Goal: Task Accomplishment & Management: Use online tool/utility

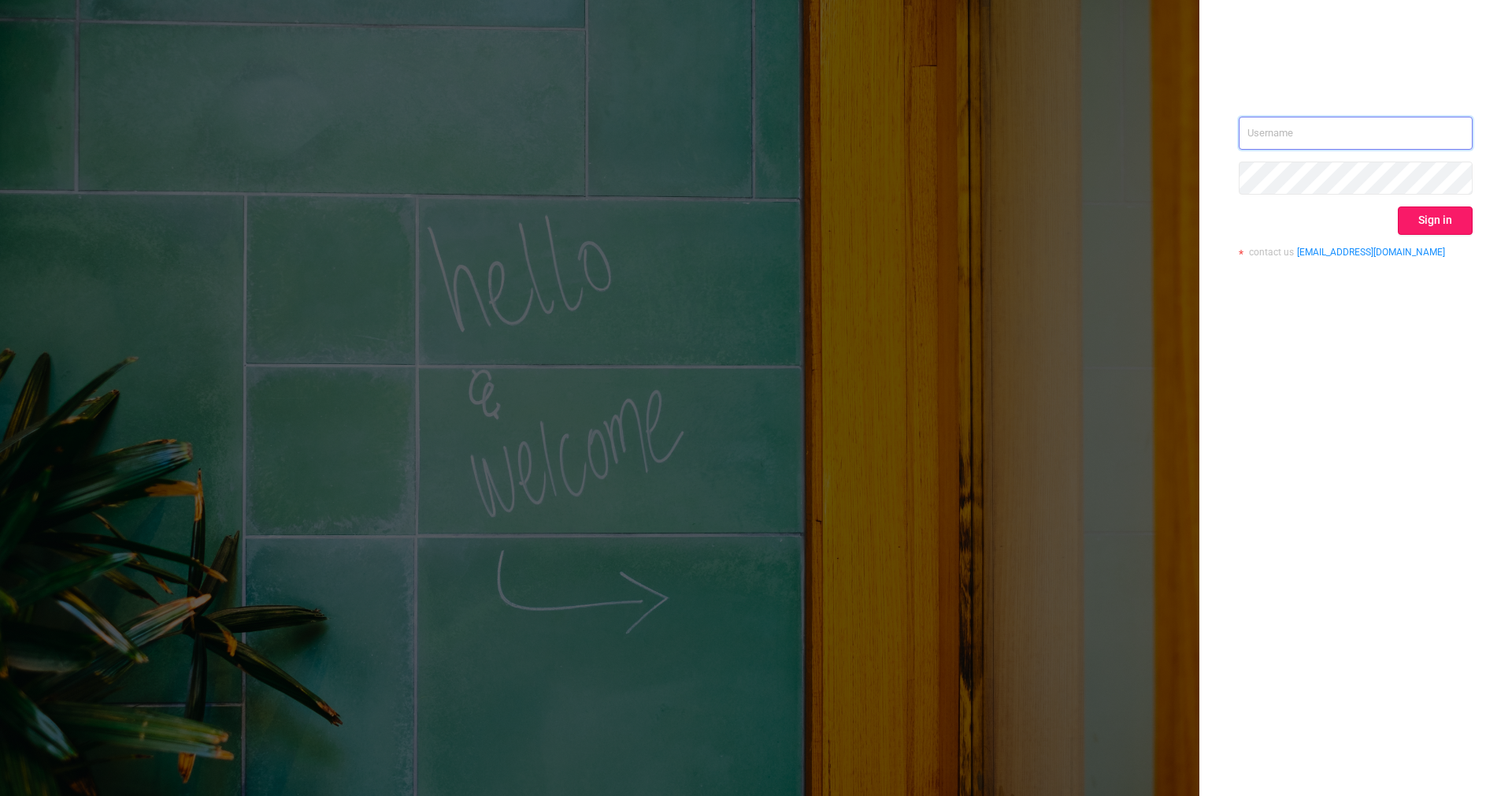
type input "[PERSON_NAME][EMAIL_ADDRESS][DOMAIN_NAME]"
click at [1430, 216] on button "Sign in" at bounding box center [1435, 220] width 74 height 28
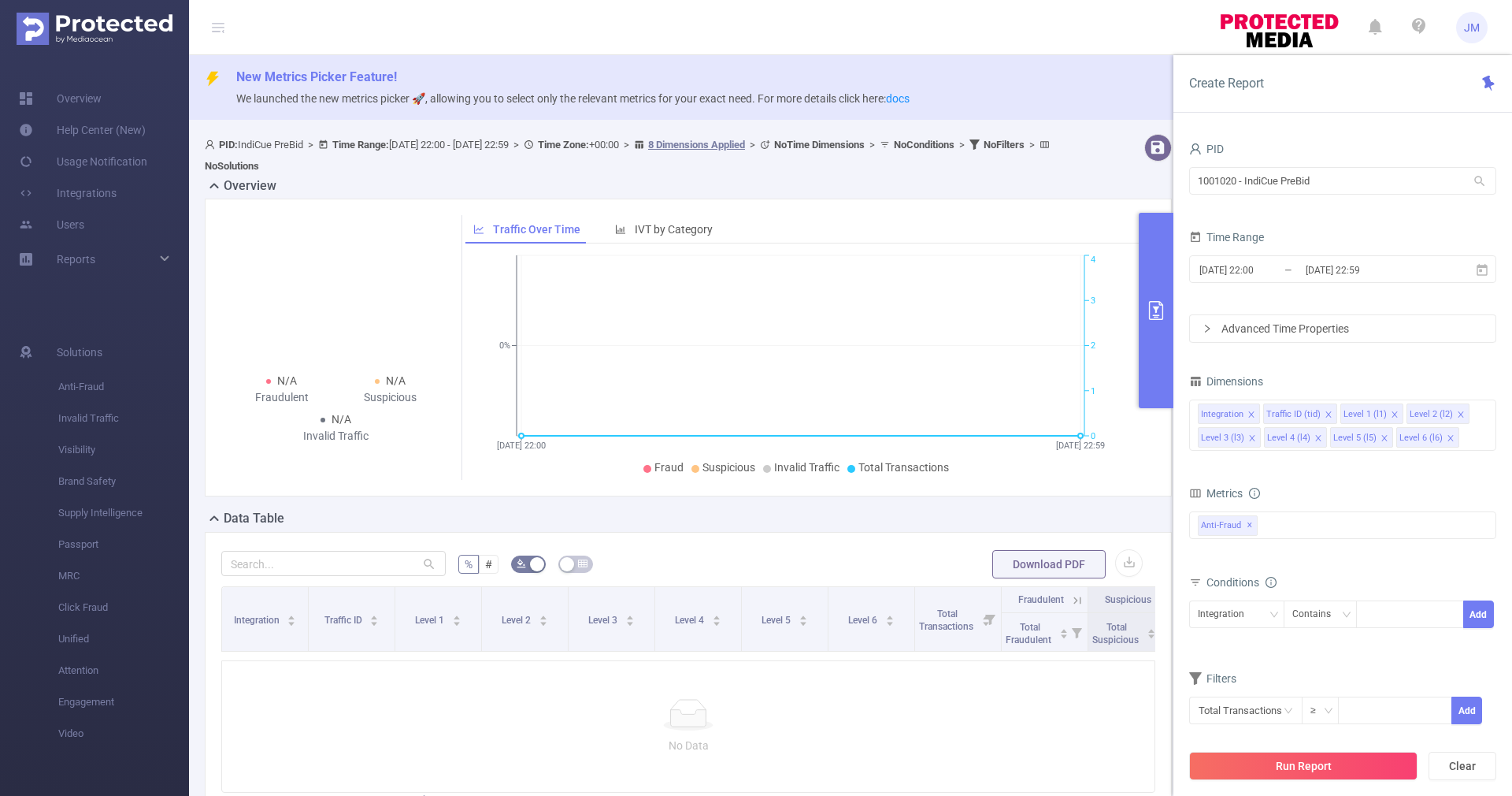
click at [1480, 183] on icon at bounding box center [1480, 181] width 15 height 15
drag, startPoint x: 1418, startPoint y: 183, endPoint x: 1119, endPoint y: 188, distance: 299.0
click at [1119, 188] on section "PID: IndiCue PreBid > Time Range: [DATE] 22:00 - [DATE] 22:59 > Time Zone: +00:…" at bounding box center [850, 508] width 1323 height 760
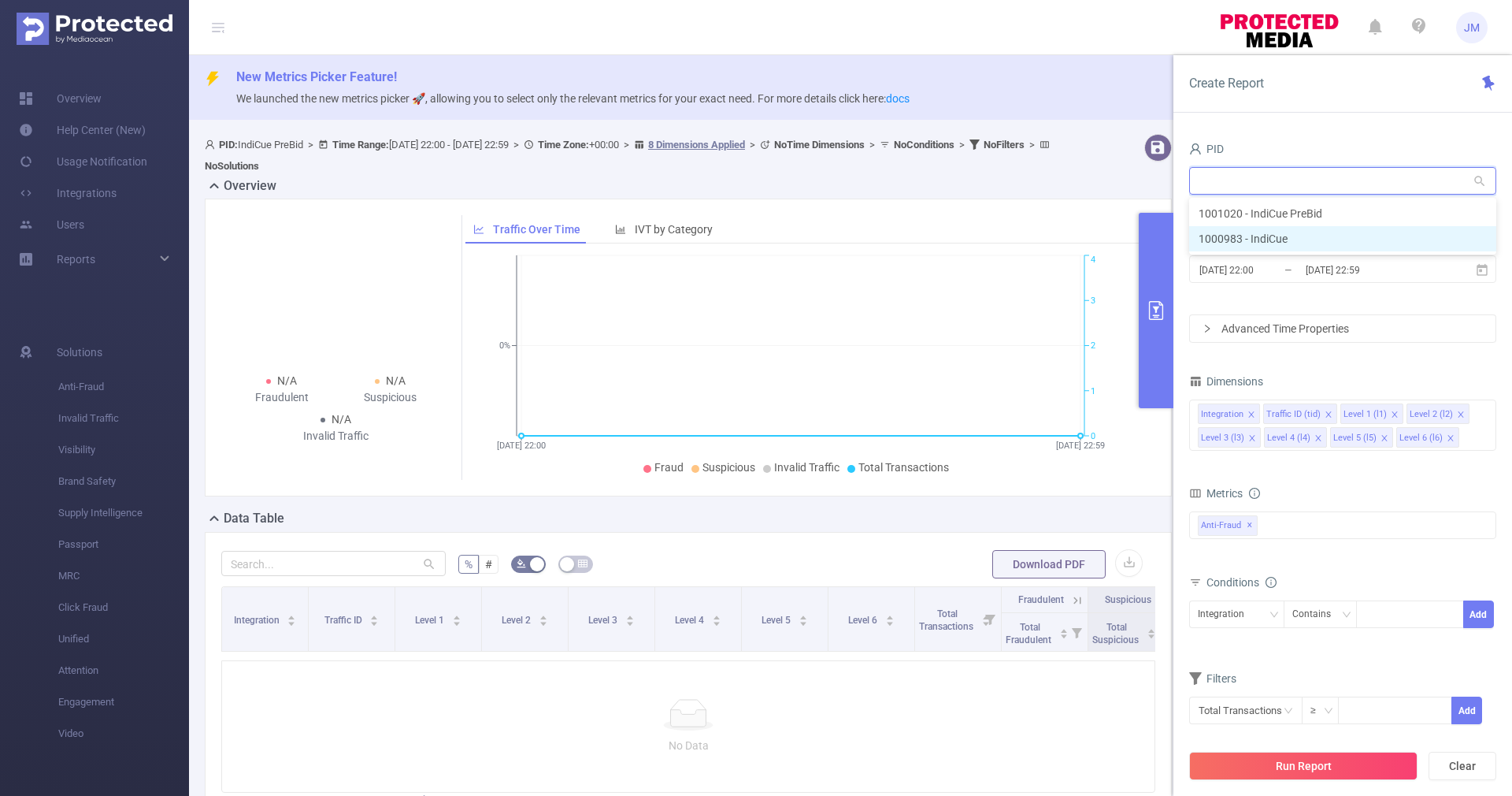
click at [1222, 238] on li "1000983 - IndiCue" at bounding box center [1342, 238] width 307 height 25
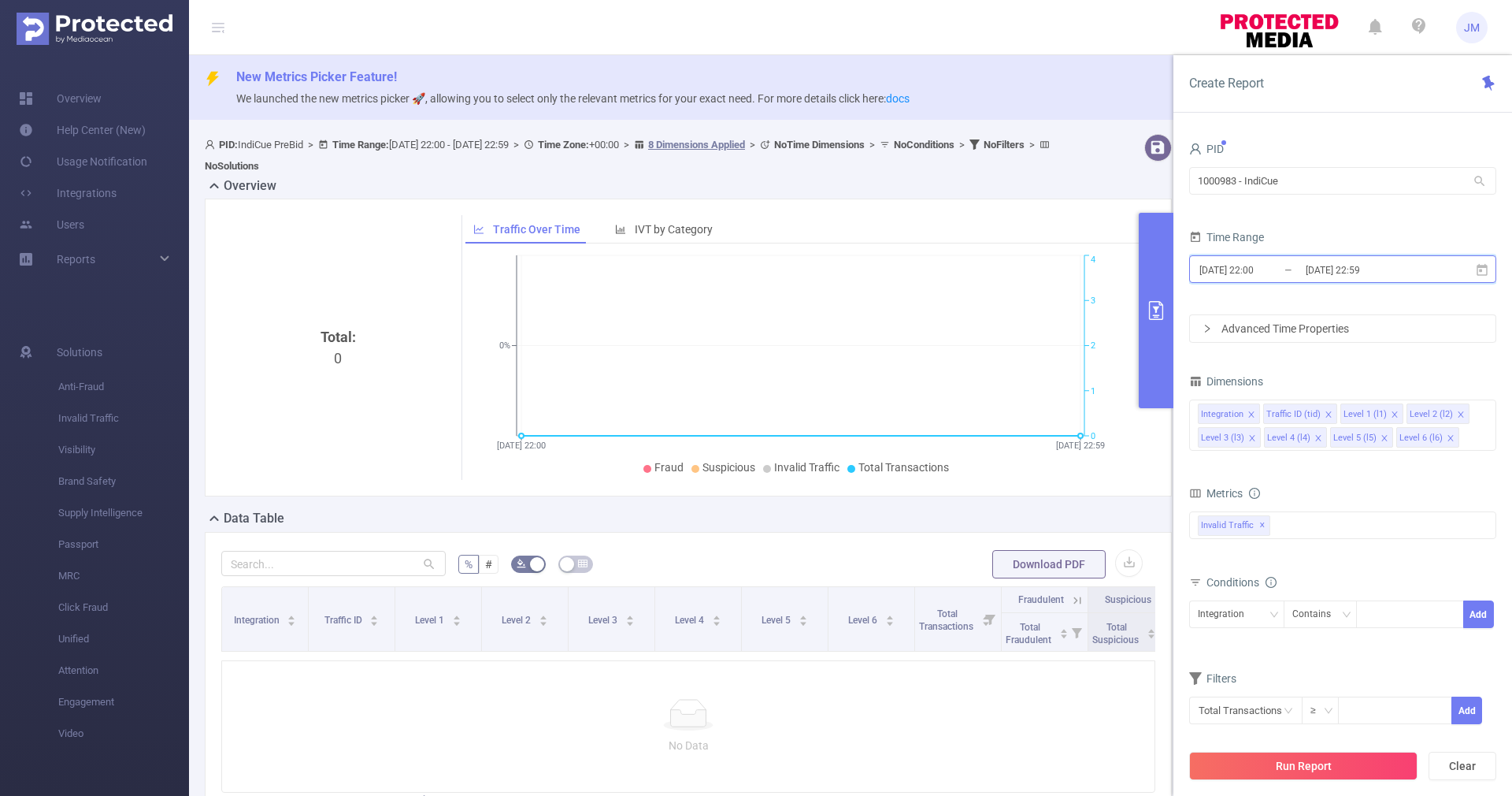
click at [1480, 268] on icon at bounding box center [1482, 270] width 15 height 15
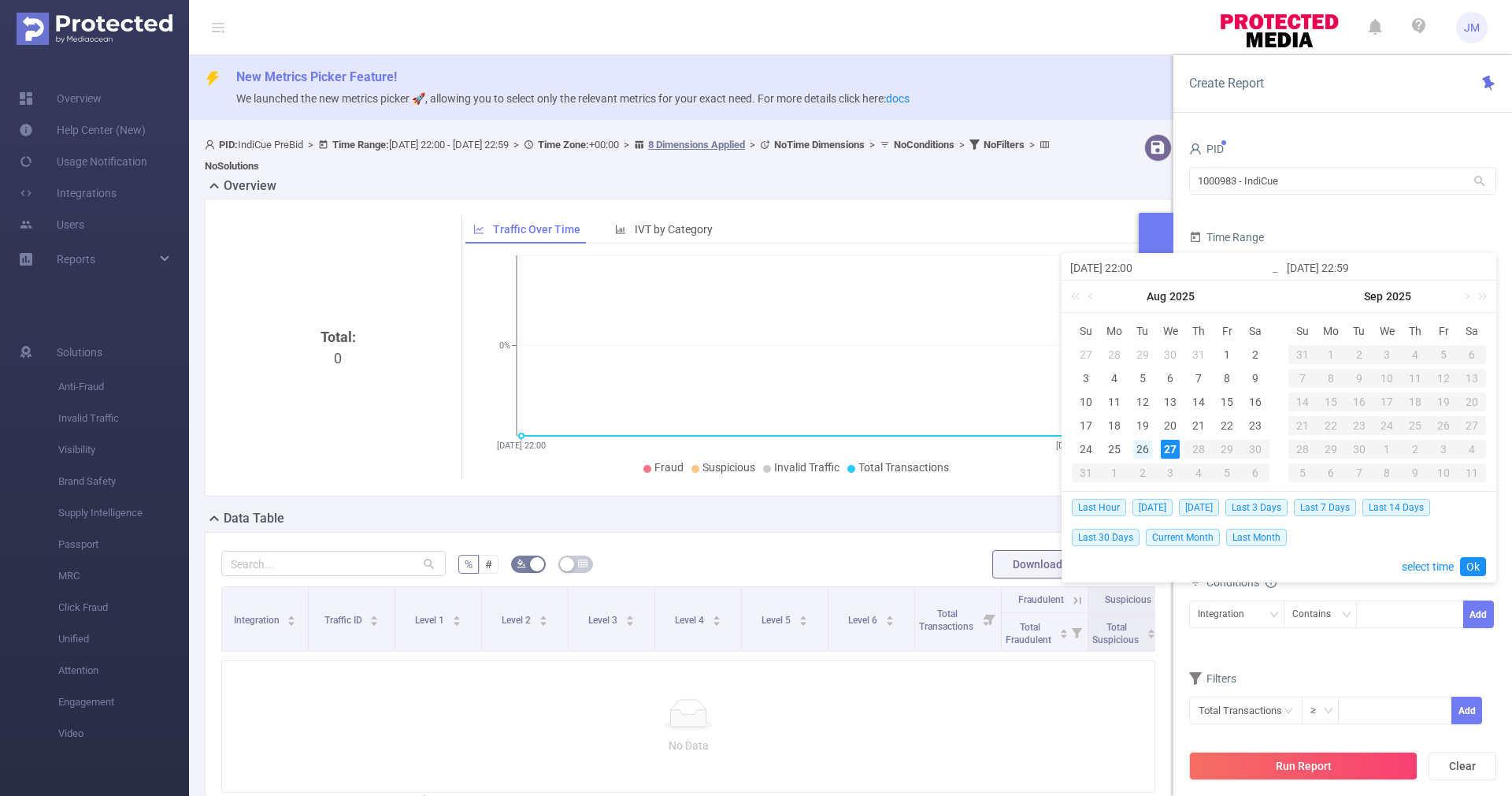
click at [1143, 445] on div "26" at bounding box center [1142, 449] width 19 height 19
type input "[DATE] 22:00"
type input "[DATE] 22:59"
type input "[DATE] 22:00"
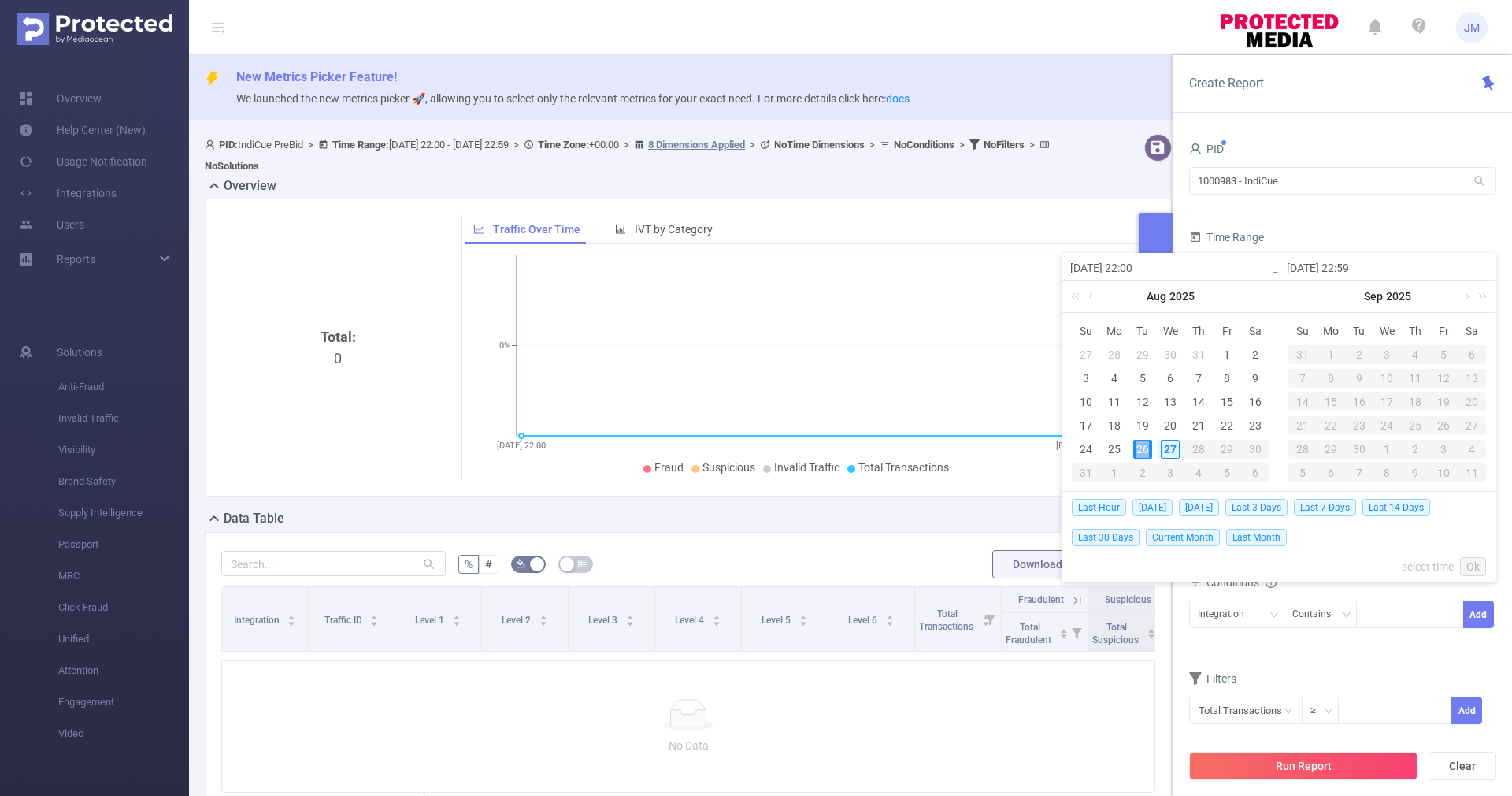
type input "[DATE] 22:59"
click at [1133, 267] on input "[DATE] 22:00" at bounding box center [1170, 267] width 201 height 19
type input "[DATE] 0:00"
type input "[DATE] 00:00"
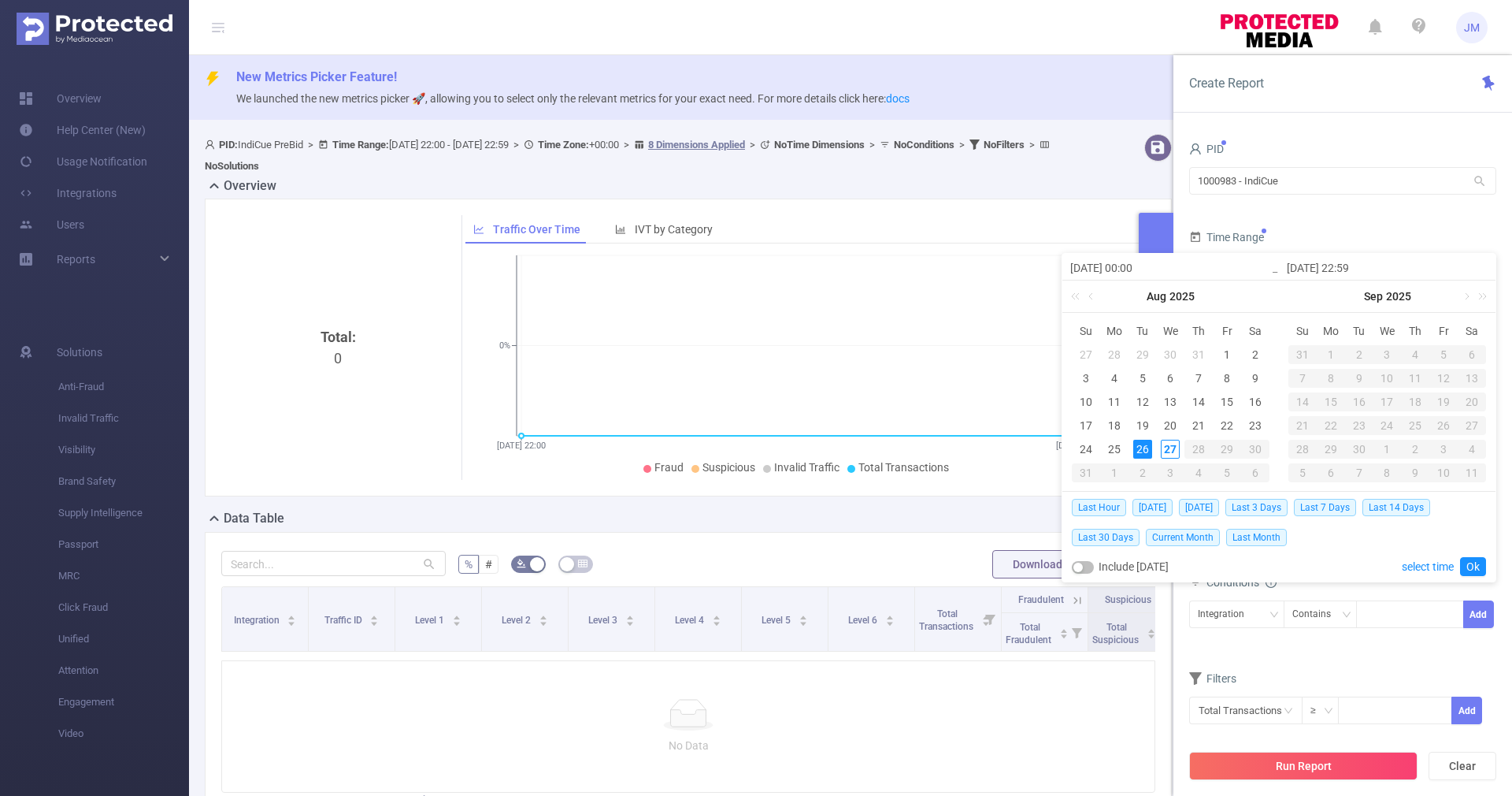
click at [1353, 266] on input "[DATE] 22:59" at bounding box center [1387, 267] width 201 height 19
type input "[DATE] 2:59"
type input "[DATE] 23:59"
click at [1471, 565] on link "Ok" at bounding box center [1473, 566] width 26 height 19
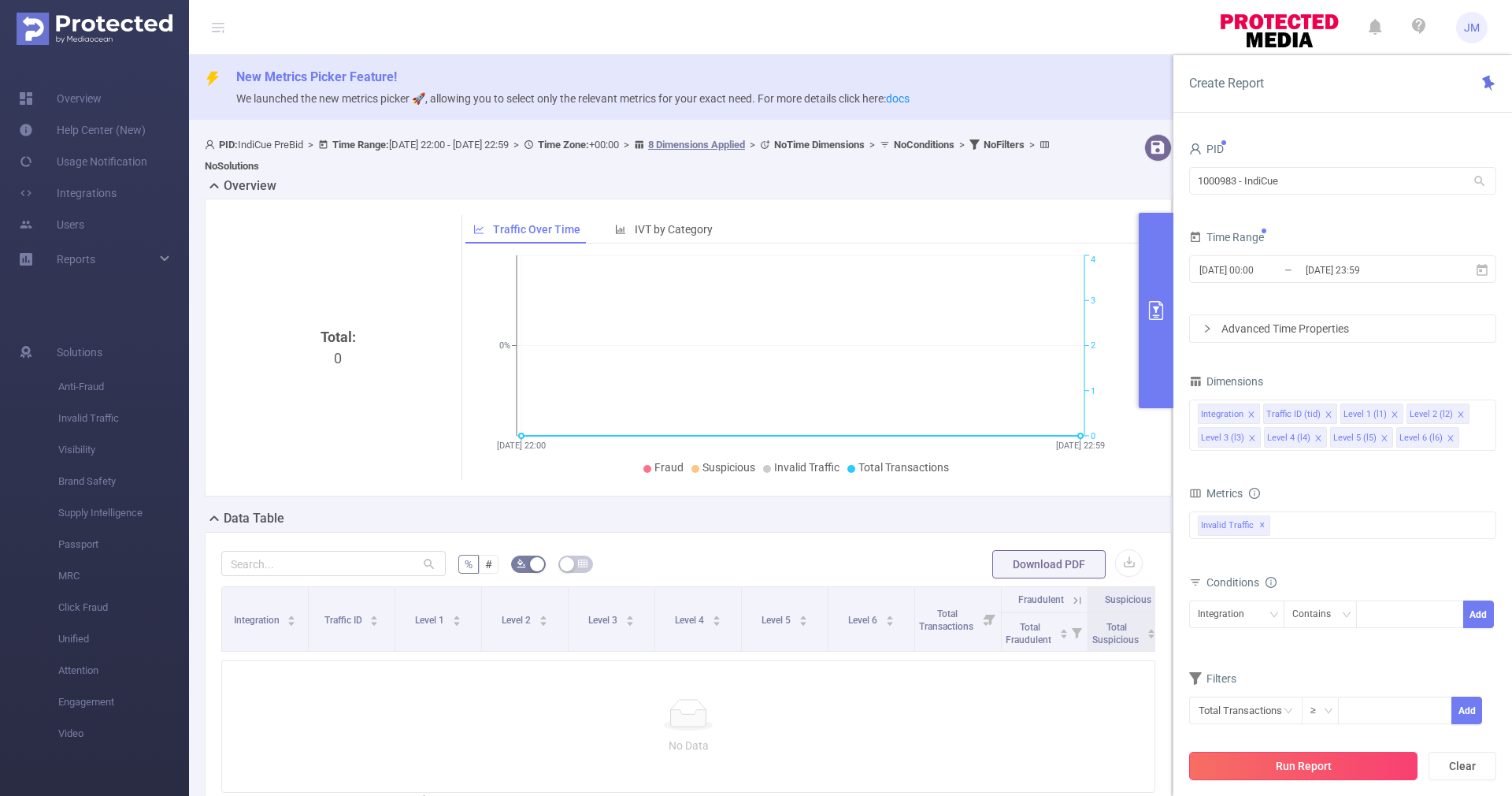
click at [1317, 761] on button "Run Report" at bounding box center [1303, 765] width 228 height 28
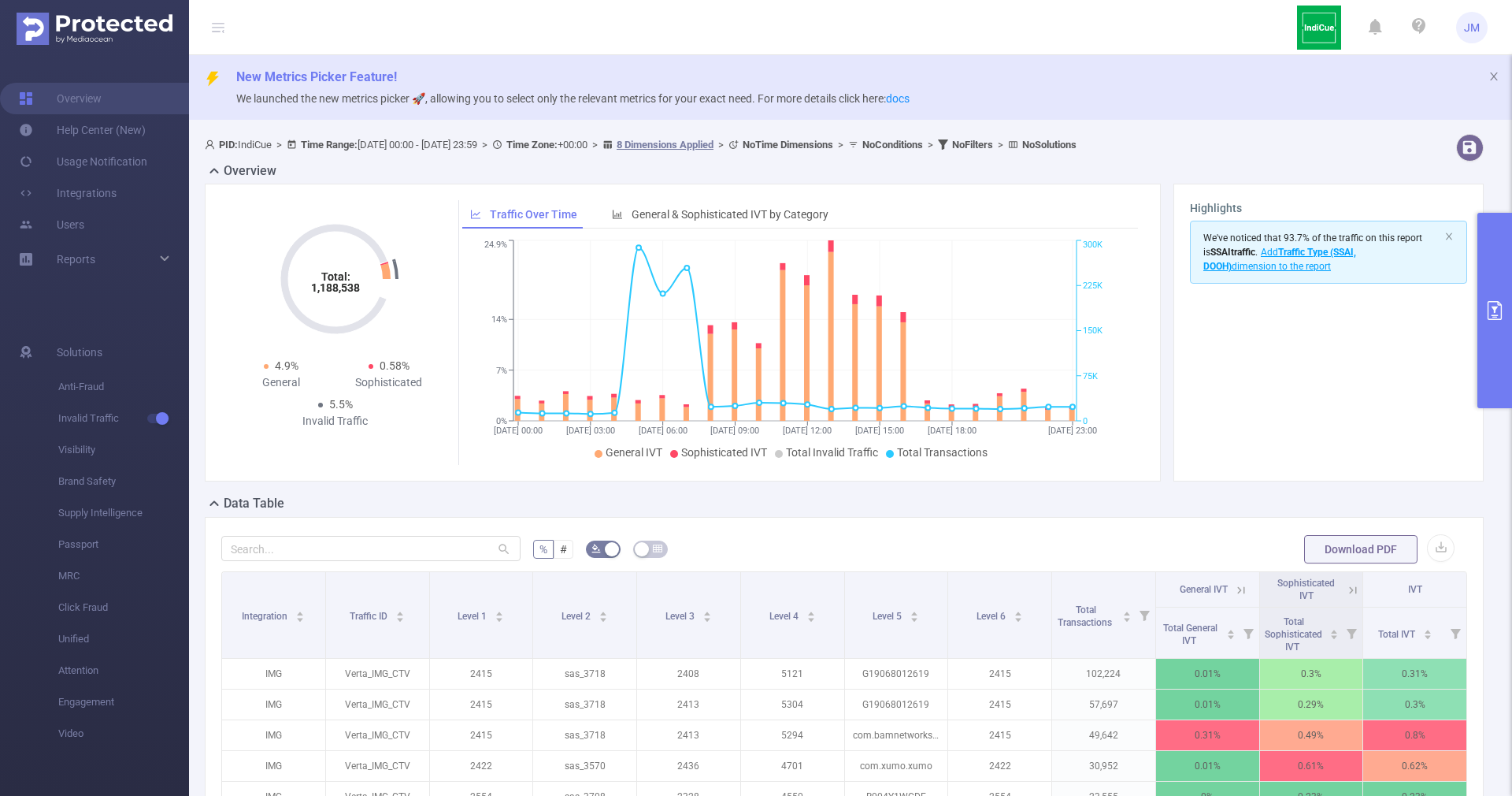
click at [1497, 340] on button "primary" at bounding box center [1494, 310] width 35 height 195
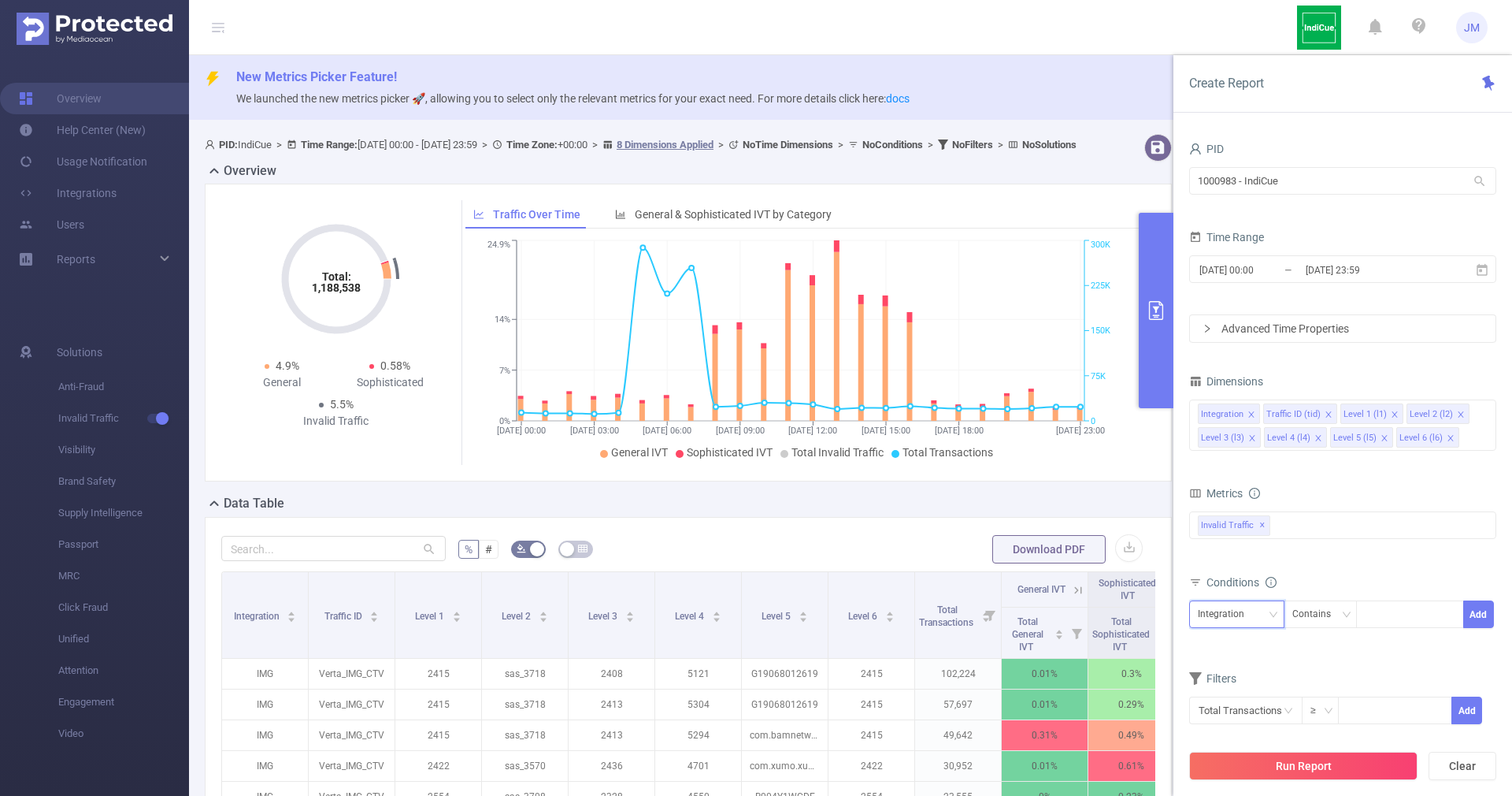
click at [1255, 619] on div "Integration" at bounding box center [1237, 614] width 78 height 26
click at [1238, 480] on li "Level 2 (l2)" at bounding box center [1237, 483] width 96 height 25
click at [1398, 613] on div at bounding box center [1410, 614] width 91 height 26
type input "sas_"
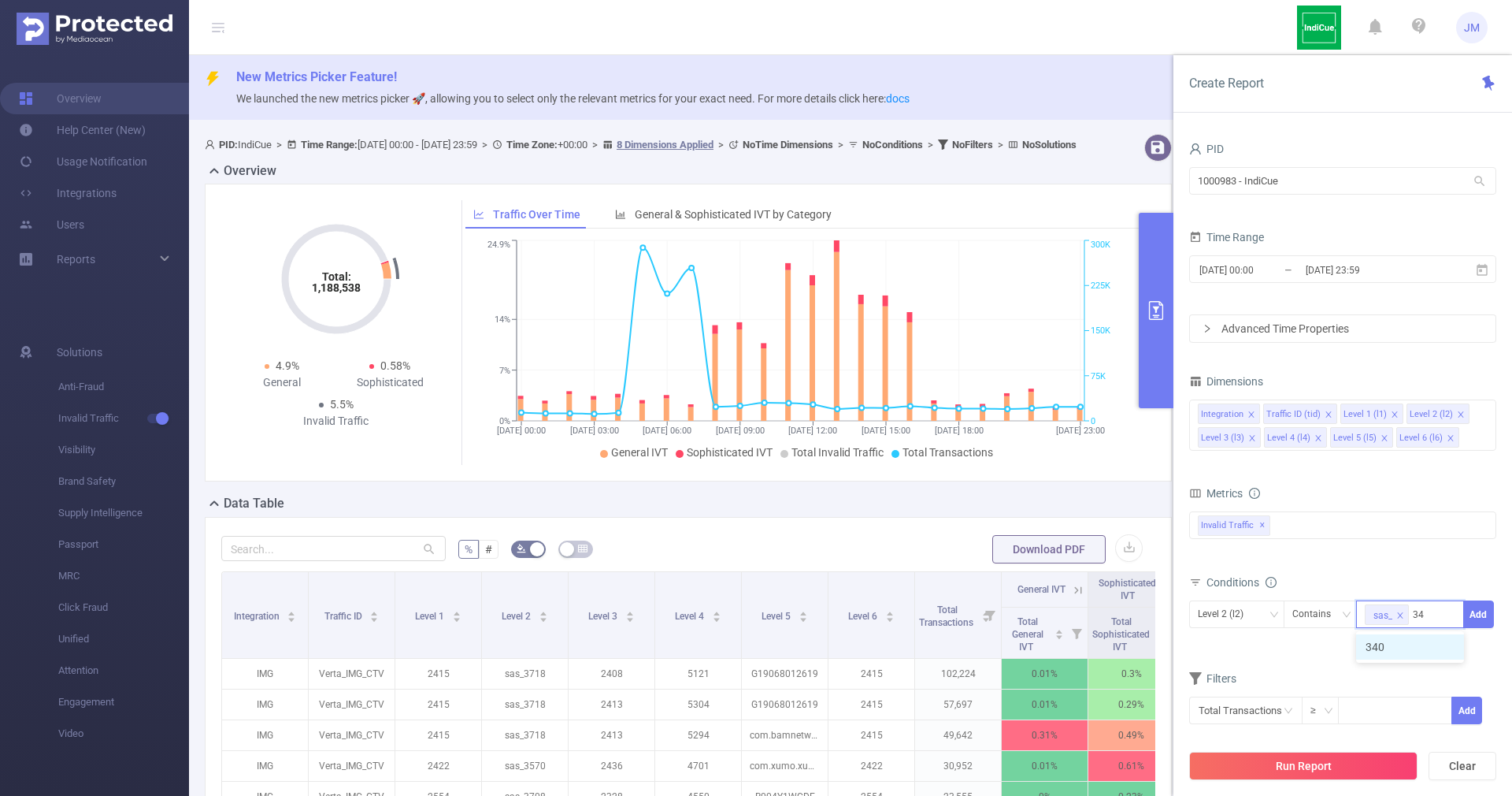
type input "3"
type input "sas_3400"
click at [1480, 622] on button "Add" at bounding box center [1479, 614] width 31 height 28
click at [1324, 765] on button "Run Report" at bounding box center [1303, 765] width 228 height 28
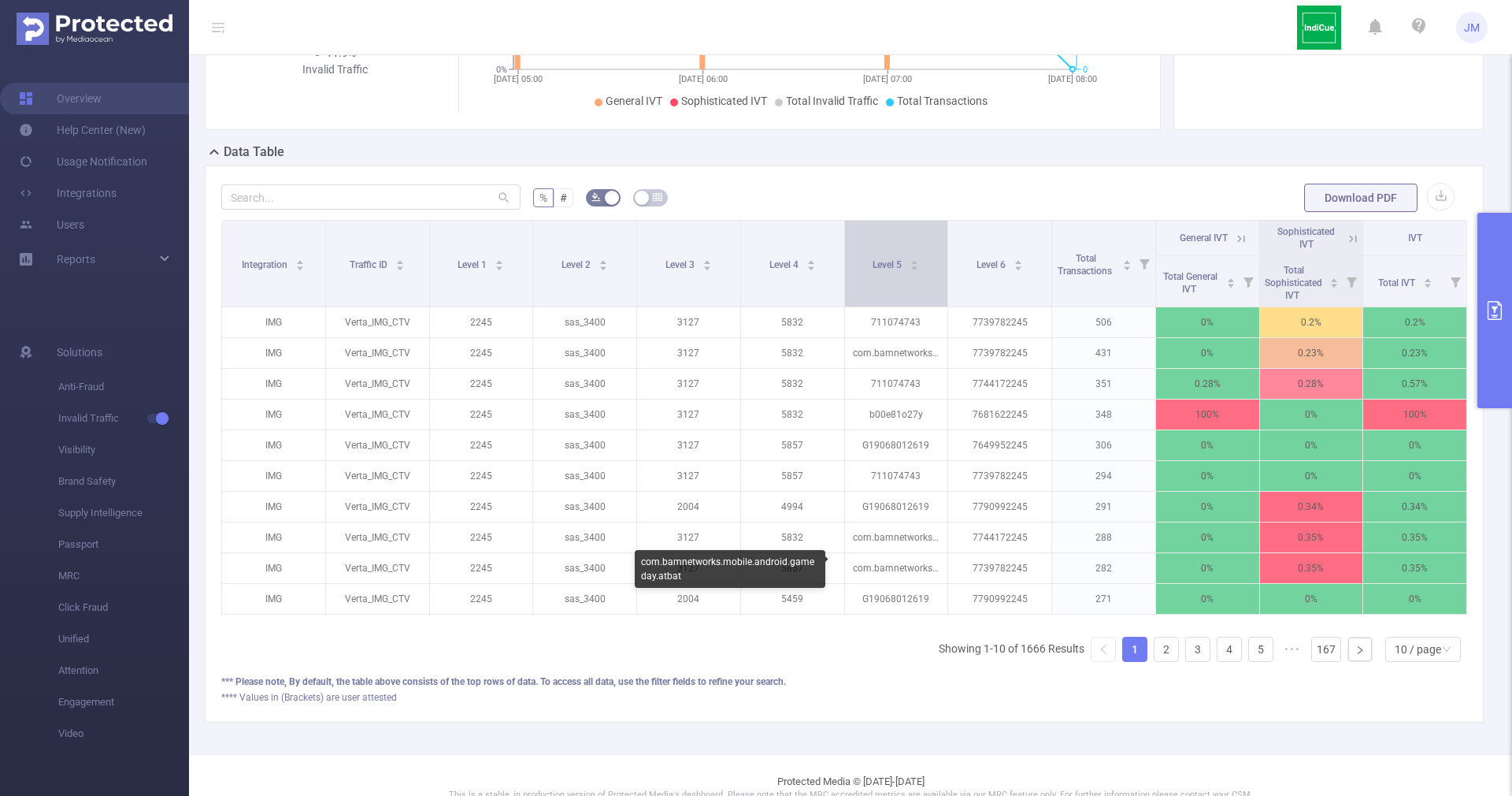
scroll to position [355, 0]
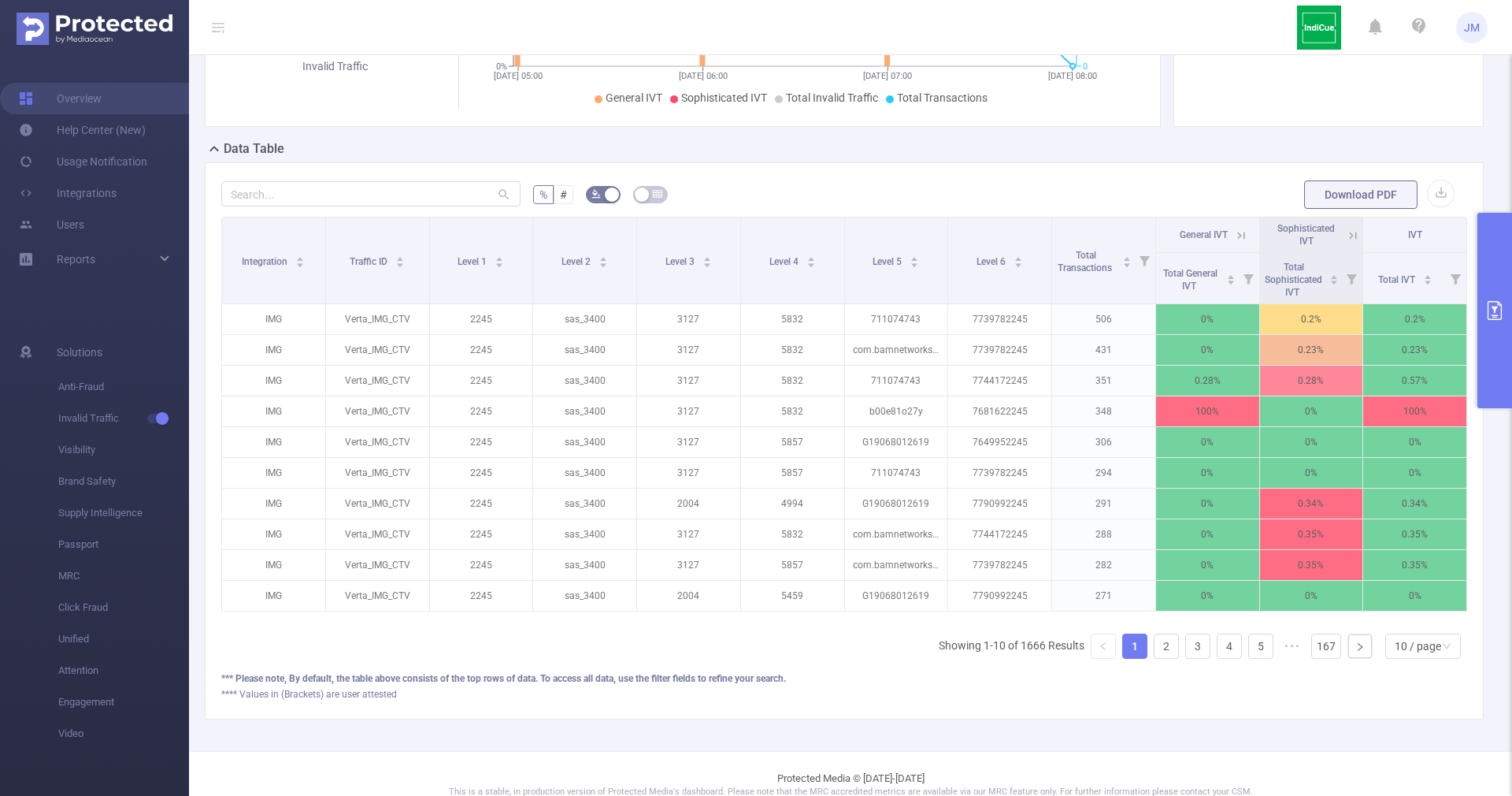
click at [1511, 341] on button "primary" at bounding box center [1494, 310] width 35 height 195
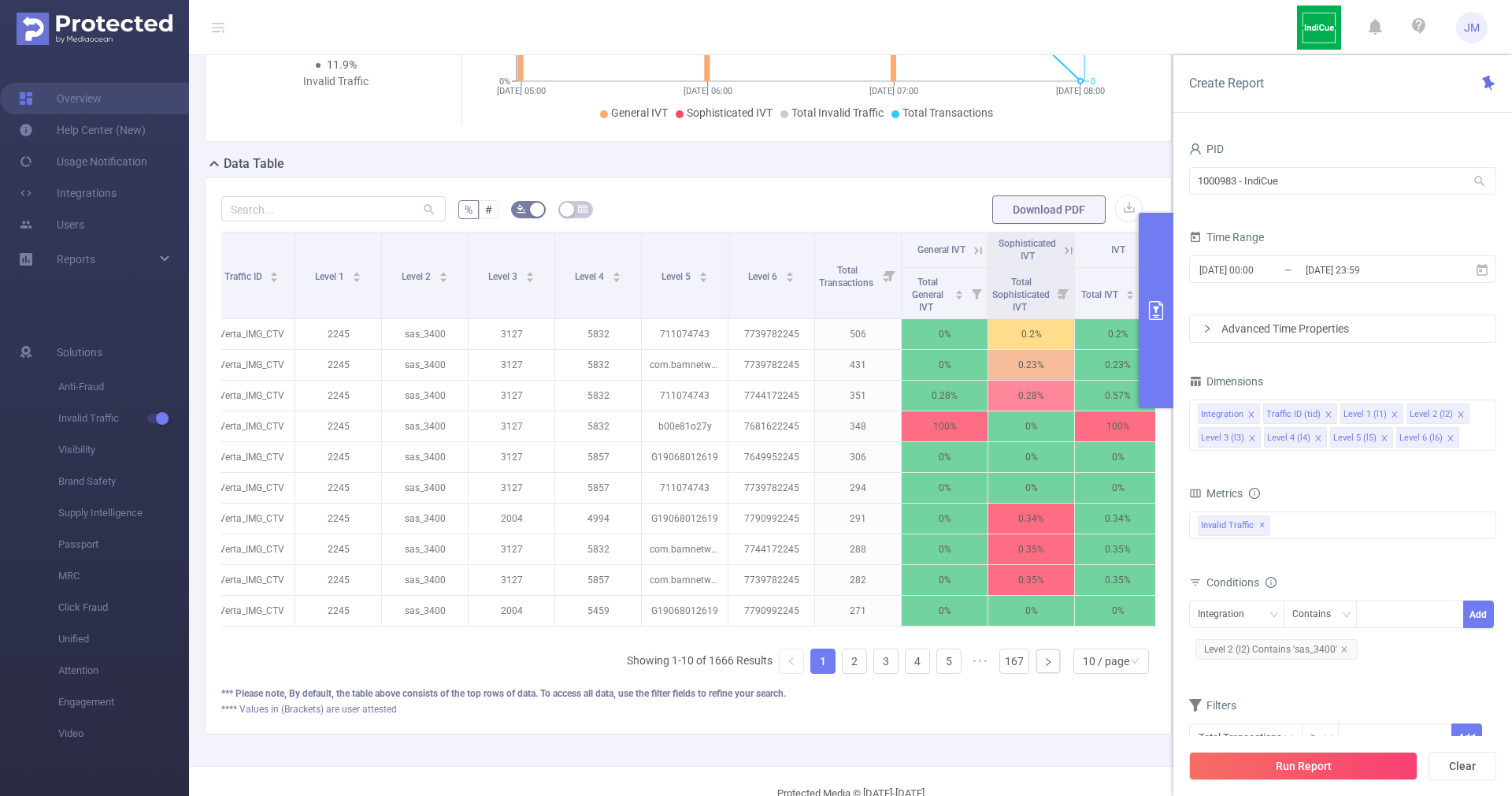
scroll to position [0, 128]
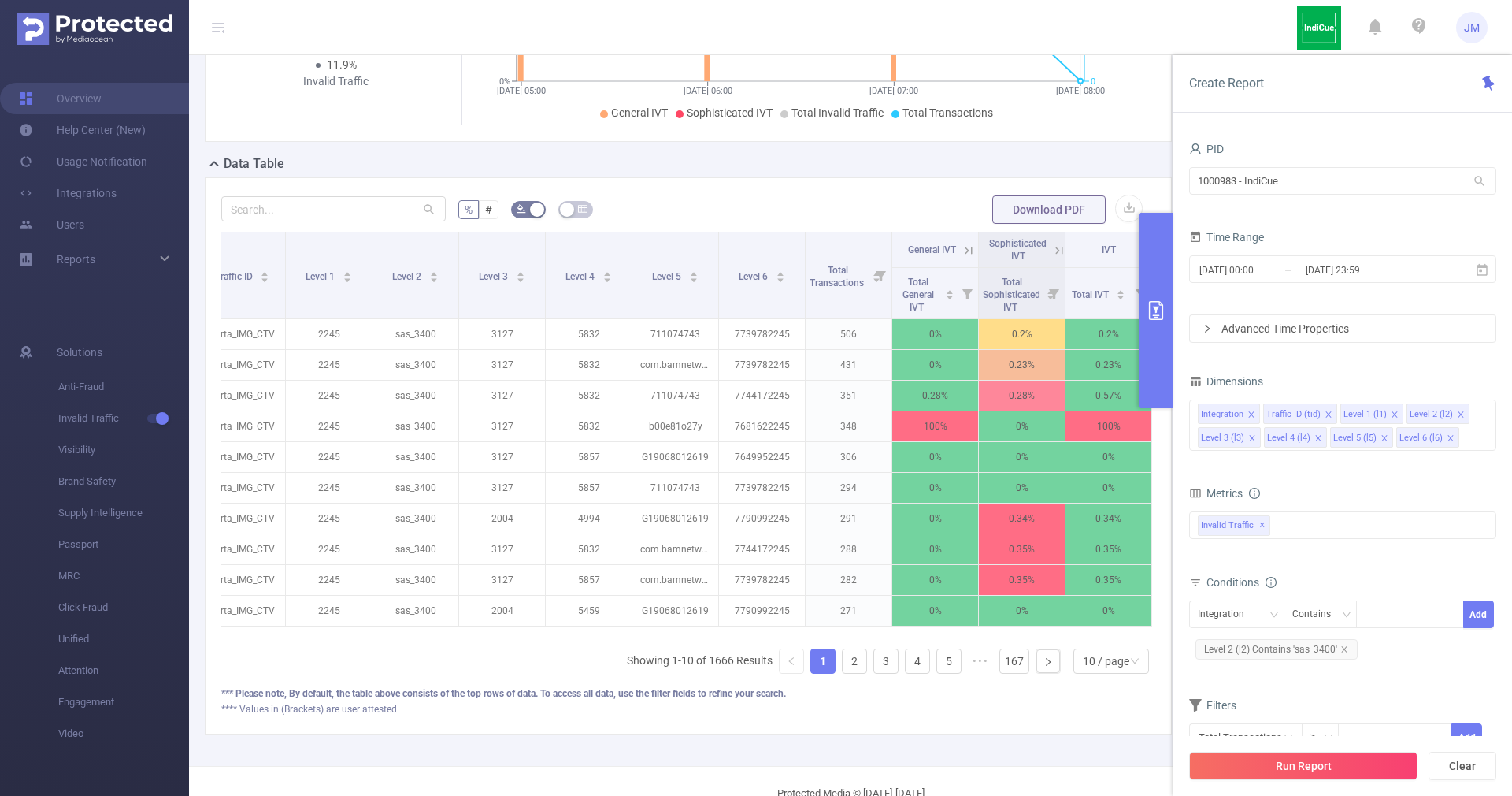
click at [766, 734] on div "% # Download PDF Integration Traffic ID Level 1 Level 2 Level 3 Level 4 Level 5…" at bounding box center [688, 456] width 967 height 557
drag, startPoint x: 418, startPoint y: 338, endPoint x: 401, endPoint y: 338, distance: 17.0
click at [401, 338] on p "sas_3400" at bounding box center [415, 334] width 86 height 30
click at [417, 326] on p "sas_3400" at bounding box center [415, 334] width 86 height 30
drag, startPoint x: 418, startPoint y: 334, endPoint x: 396, endPoint y: 337, distance: 22.2
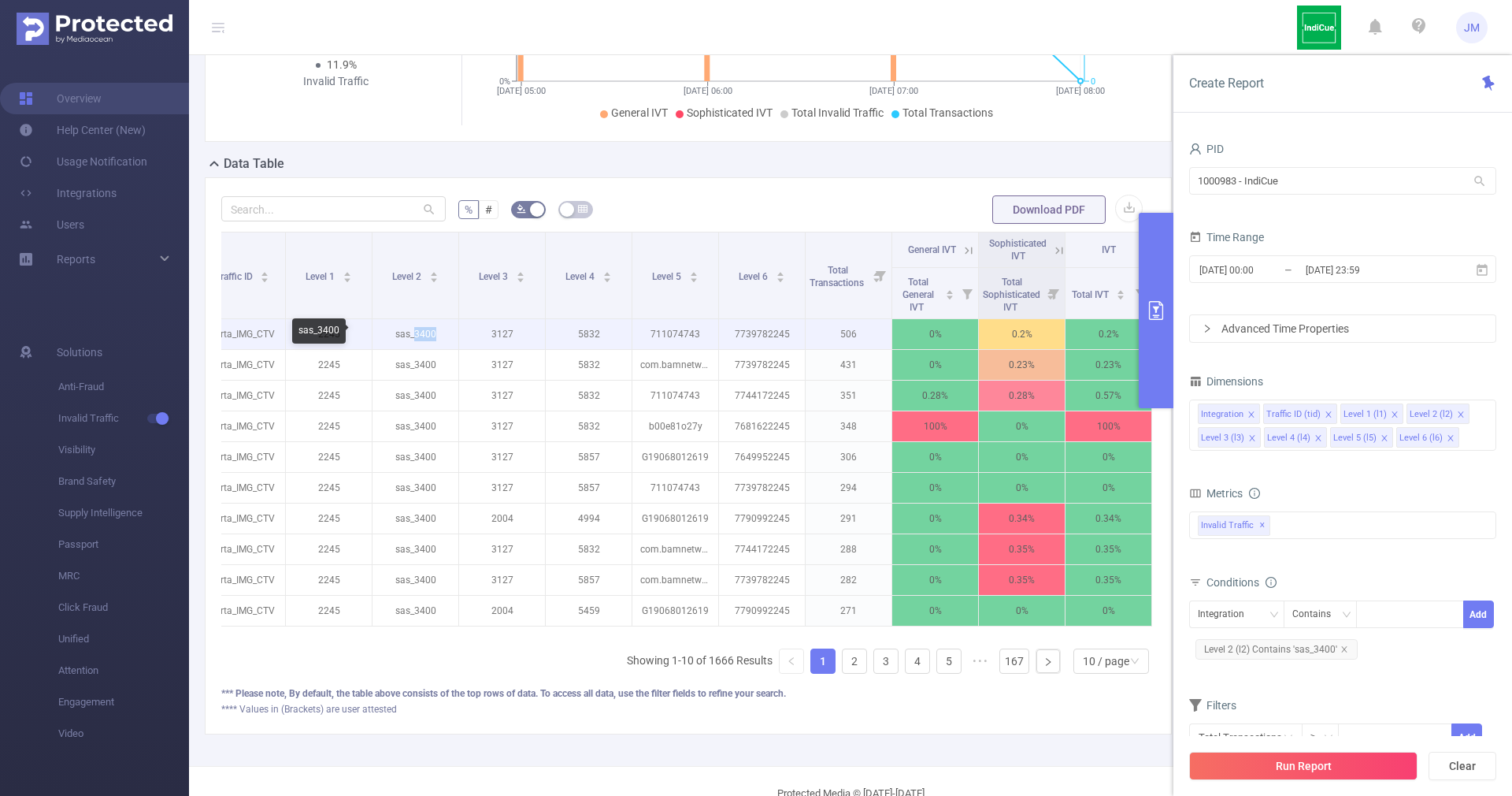
click at [396, 337] on p "sas_3400" at bounding box center [415, 334] width 86 height 30
copy p "3400"
click at [1480, 436] on div "Integration Traffic ID (tid) Level 1 (l1) Level 2 (l2) Level 3 (l3) Level 4 (l4…" at bounding box center [1342, 424] width 307 height 51
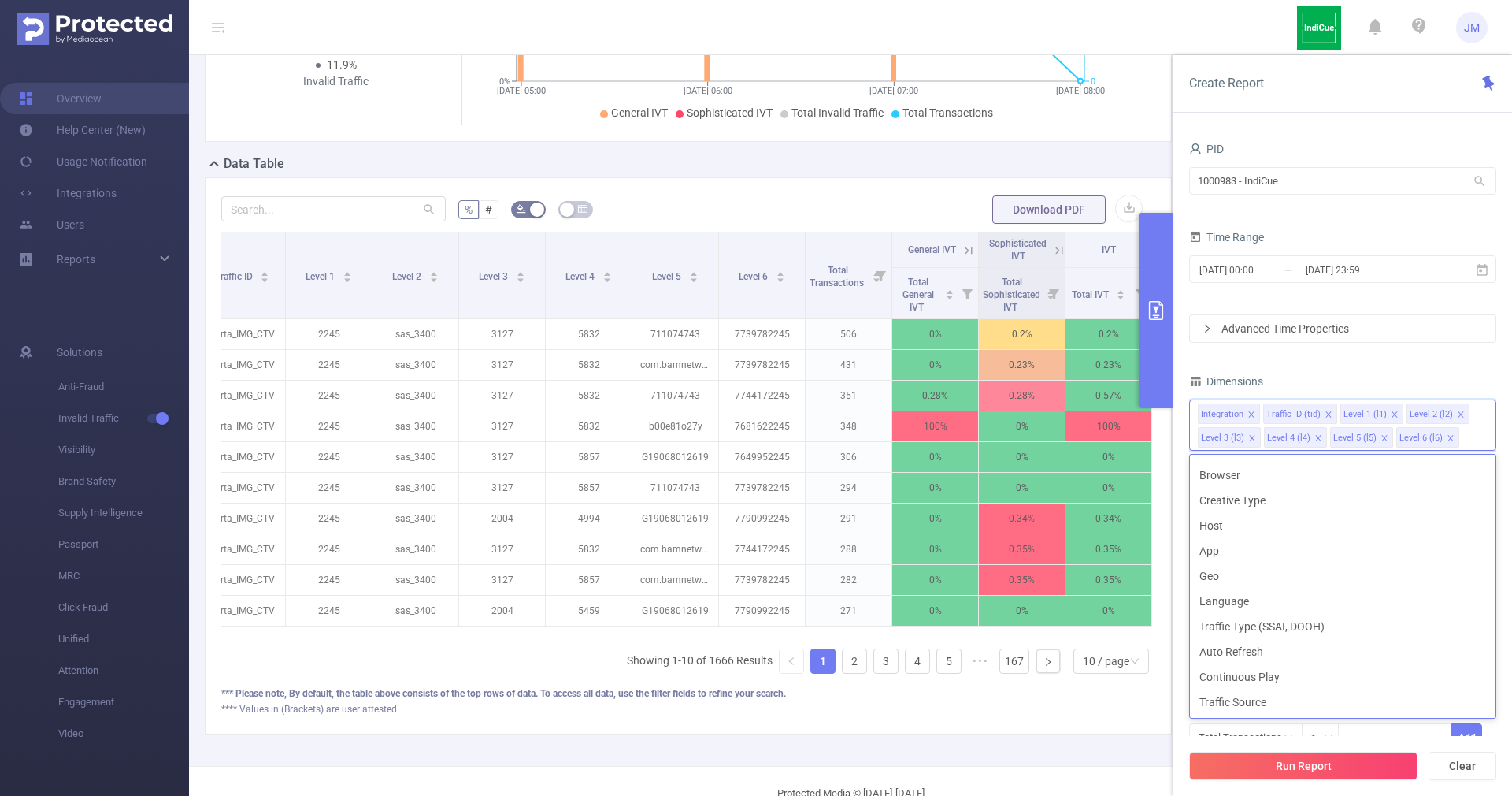
scroll to position [230, 0]
click at [1437, 363] on div "PID 1000983 - IndiCue 1000983 - IndiCue Time Range [DATE] 00:00 _ [DATE] 23:59 …" at bounding box center [1342, 454] width 307 height 633
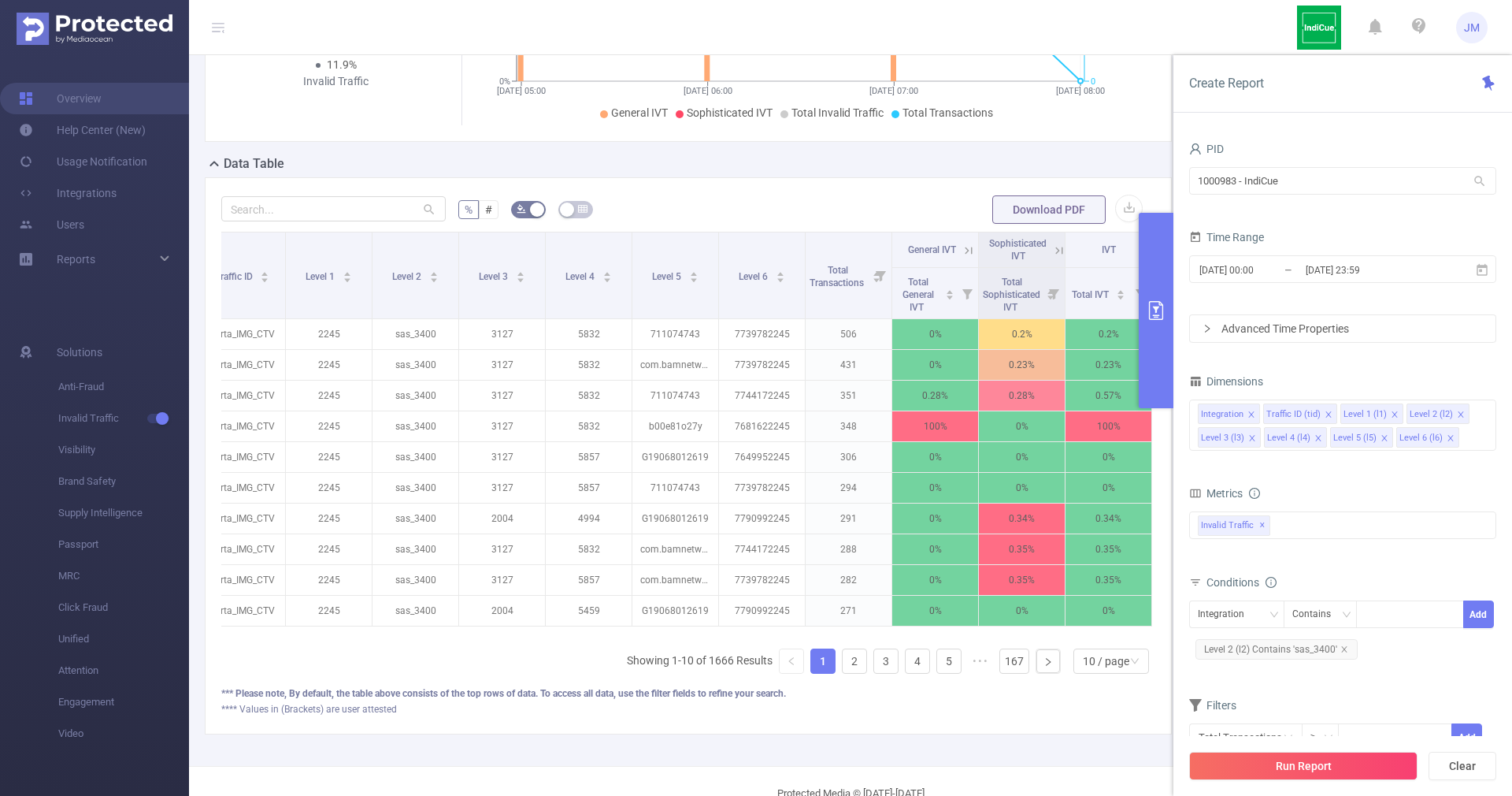
click at [1242, 329] on div "Advanced Time Properties" at bounding box center [1342, 328] width 305 height 27
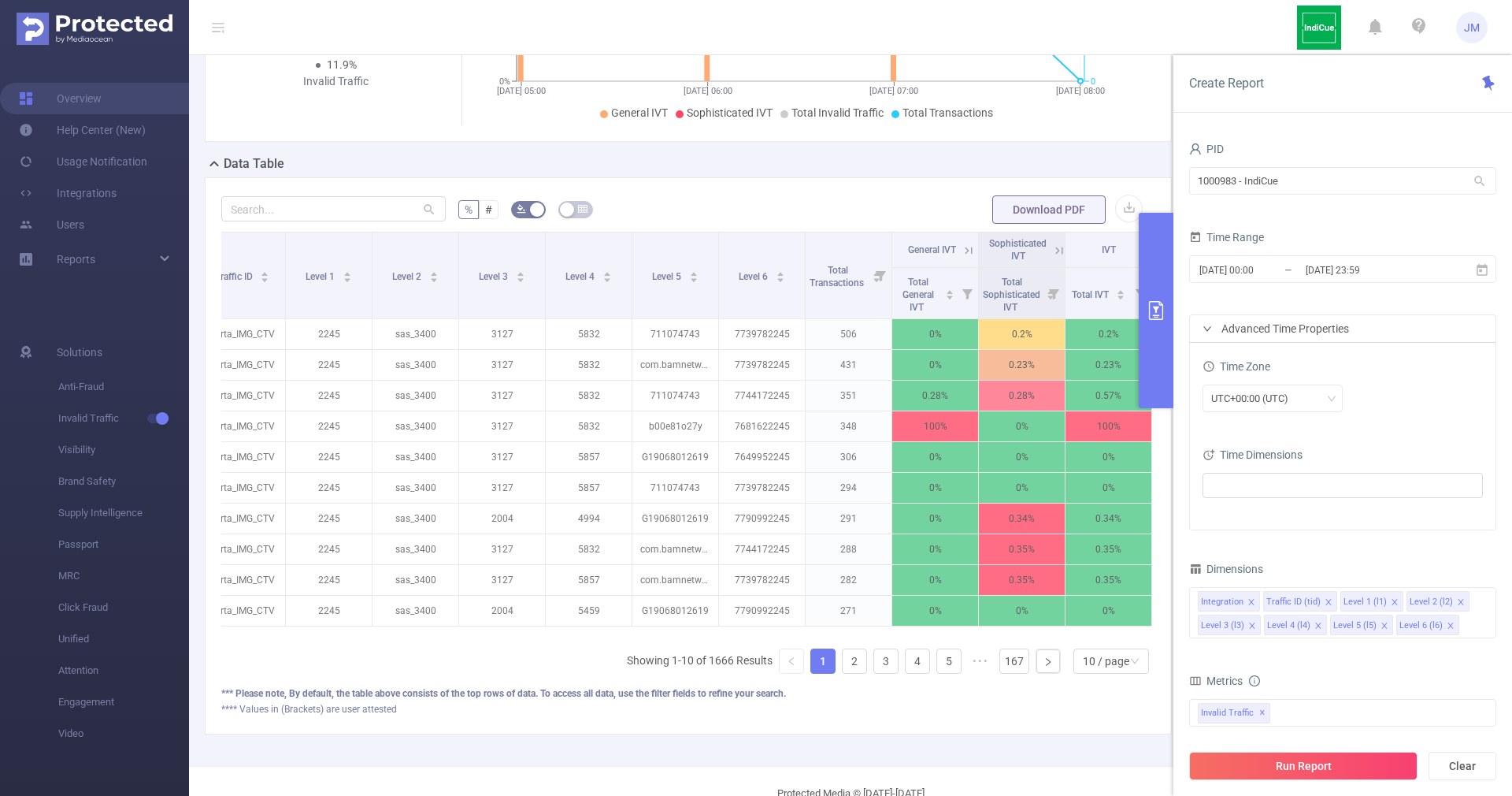
click at [1242, 329] on div "Advanced Time Properties" at bounding box center [1342, 328] width 305 height 27
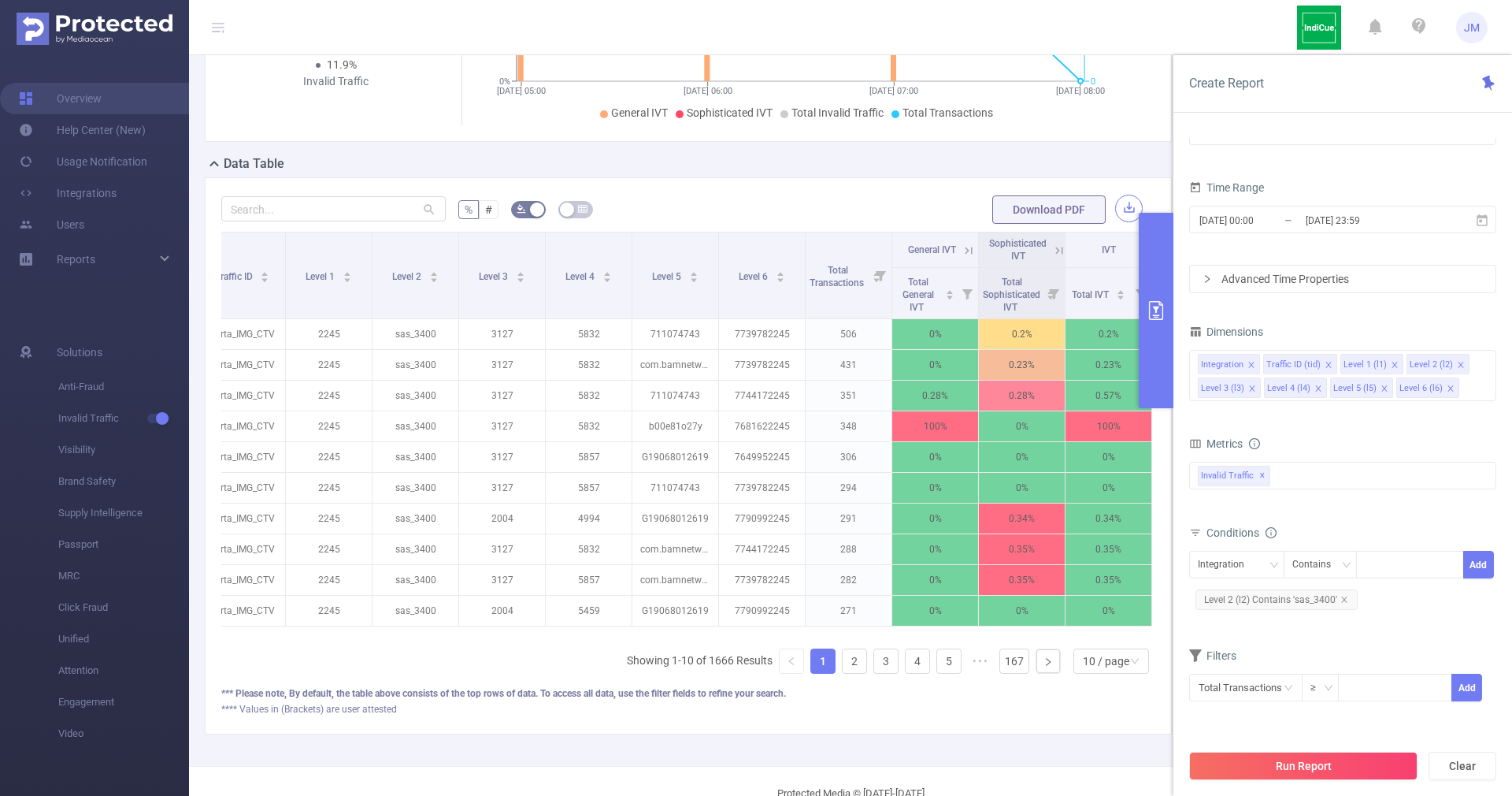
click at [1115, 207] on button "button" at bounding box center [1129, 208] width 28 height 28
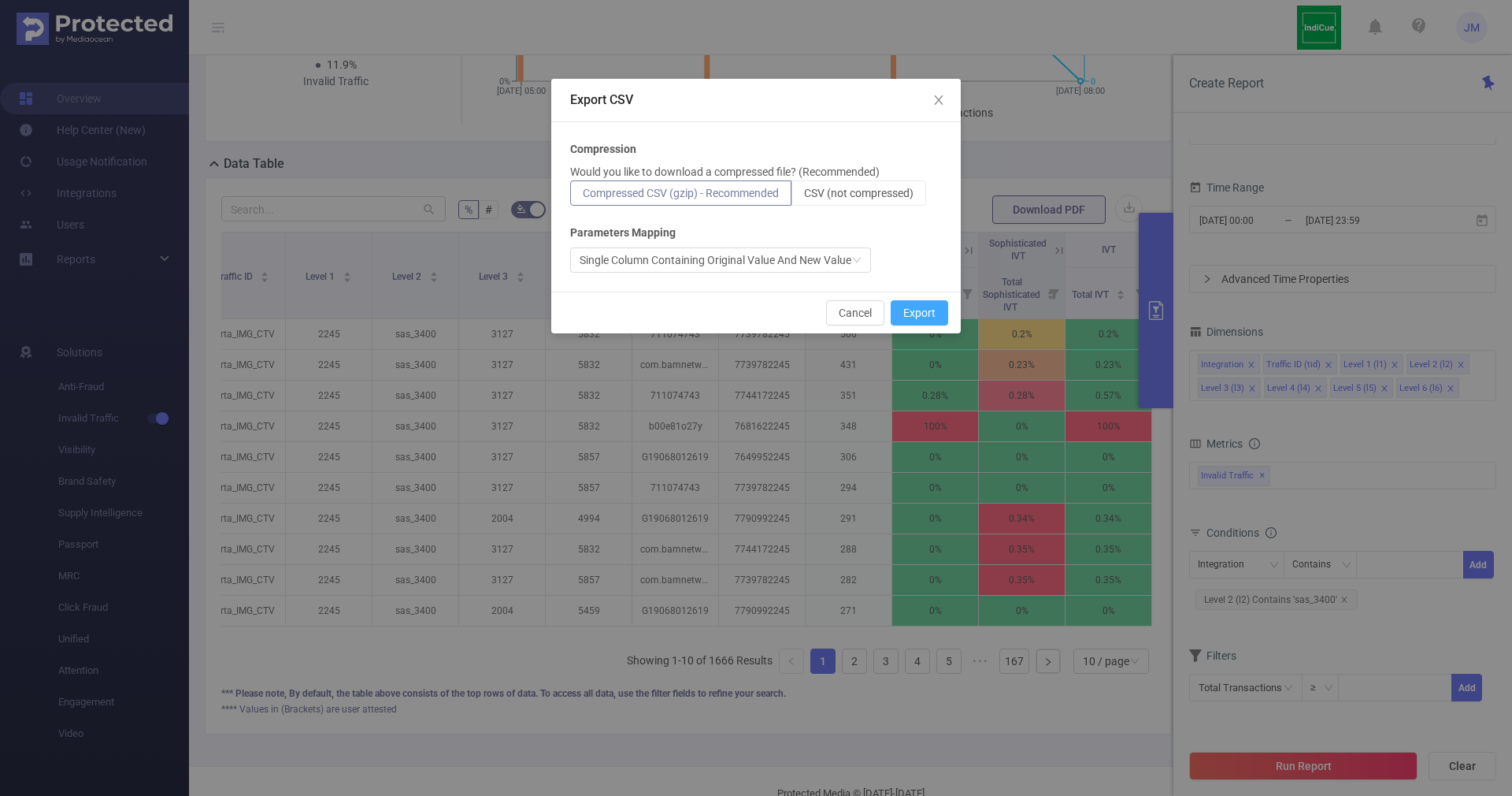
click at [910, 304] on button "Export" at bounding box center [919, 313] width 57 height 25
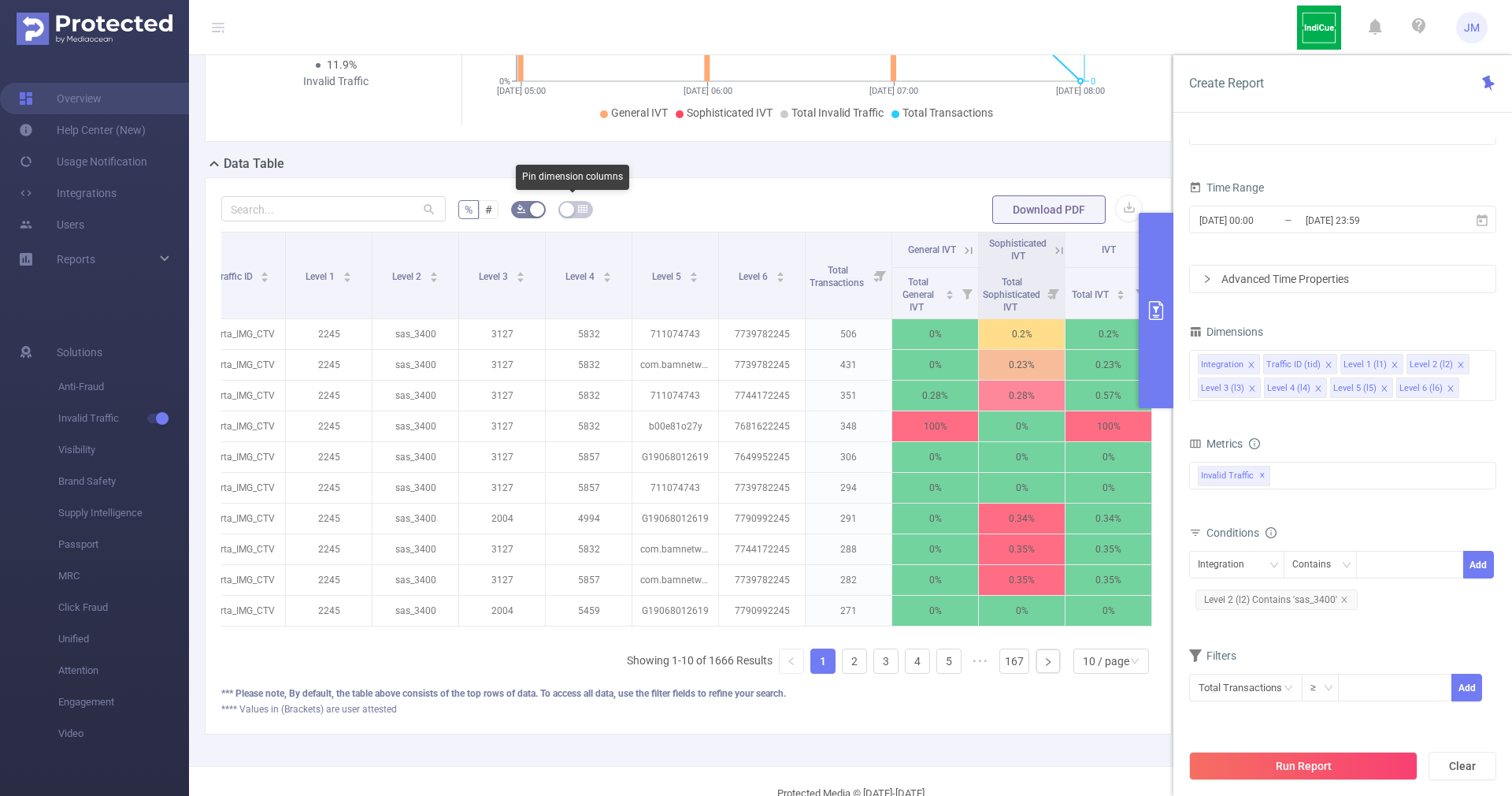
click at [578, 204] on icon "icon: table" at bounding box center [583, 209] width 10 height 10
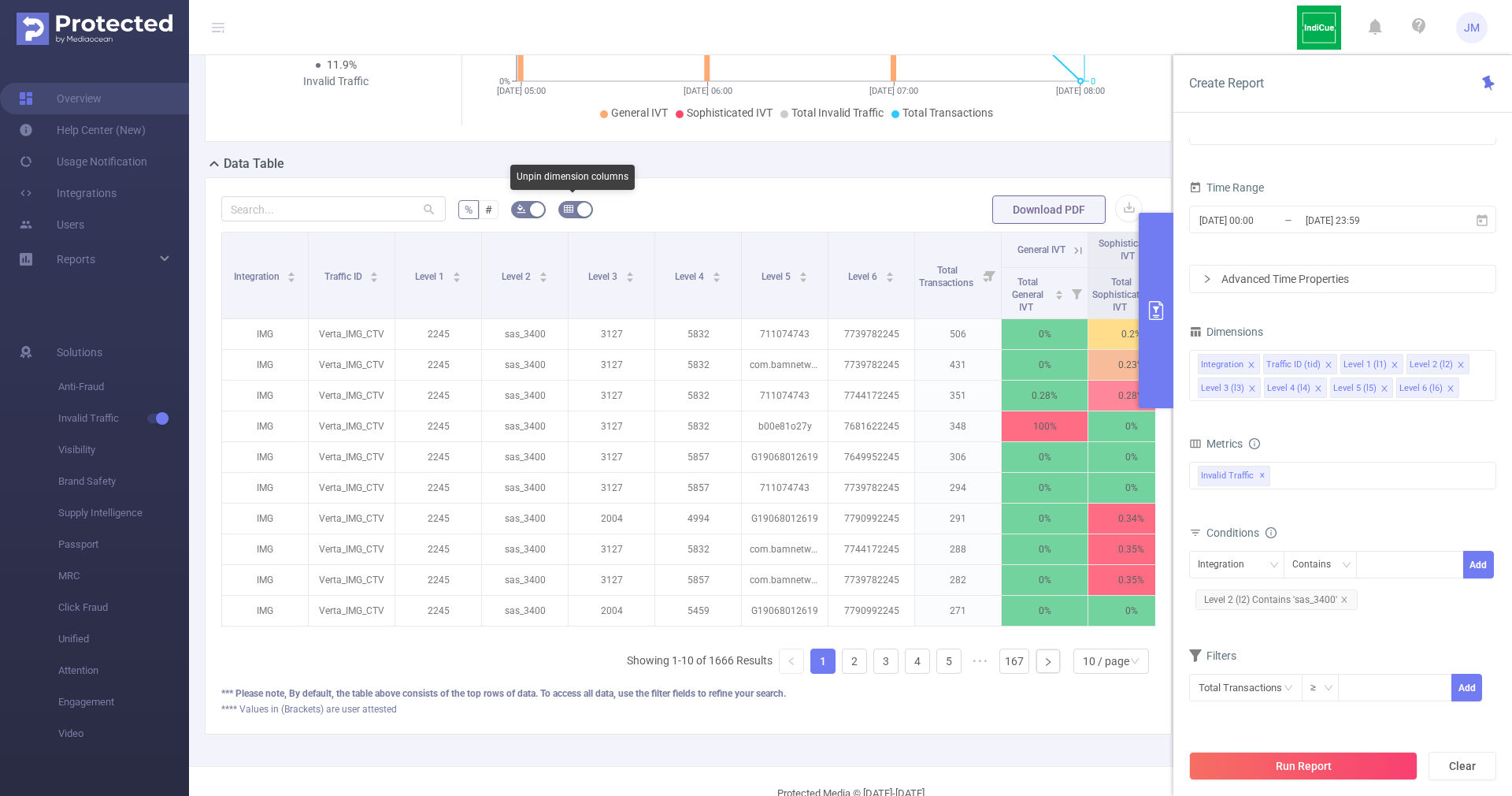
click at [574, 204] on button "button" at bounding box center [575, 209] width 35 height 17
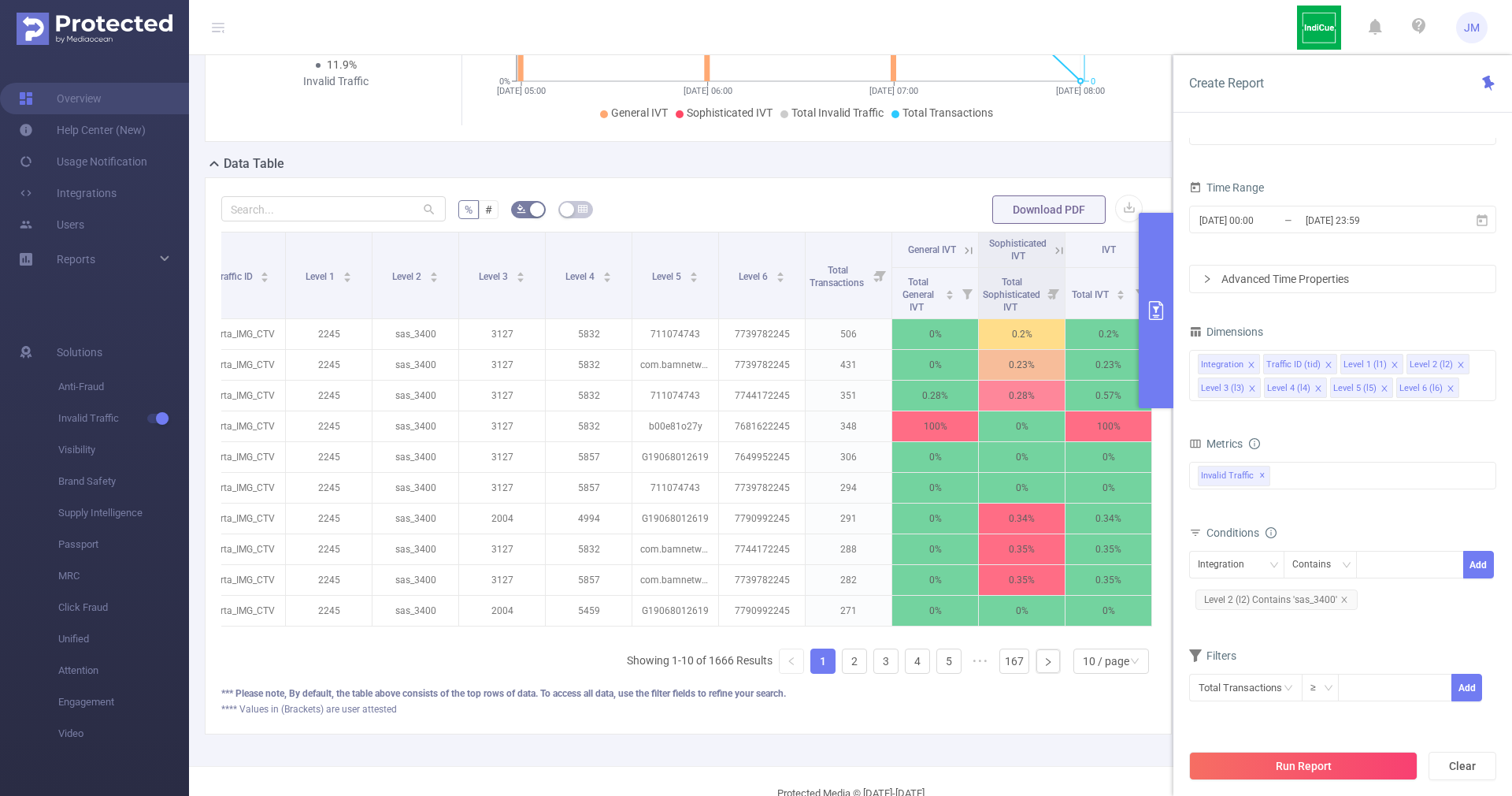
scroll to position [0, 0]
